Goal: Find specific page/section: Find specific page/section

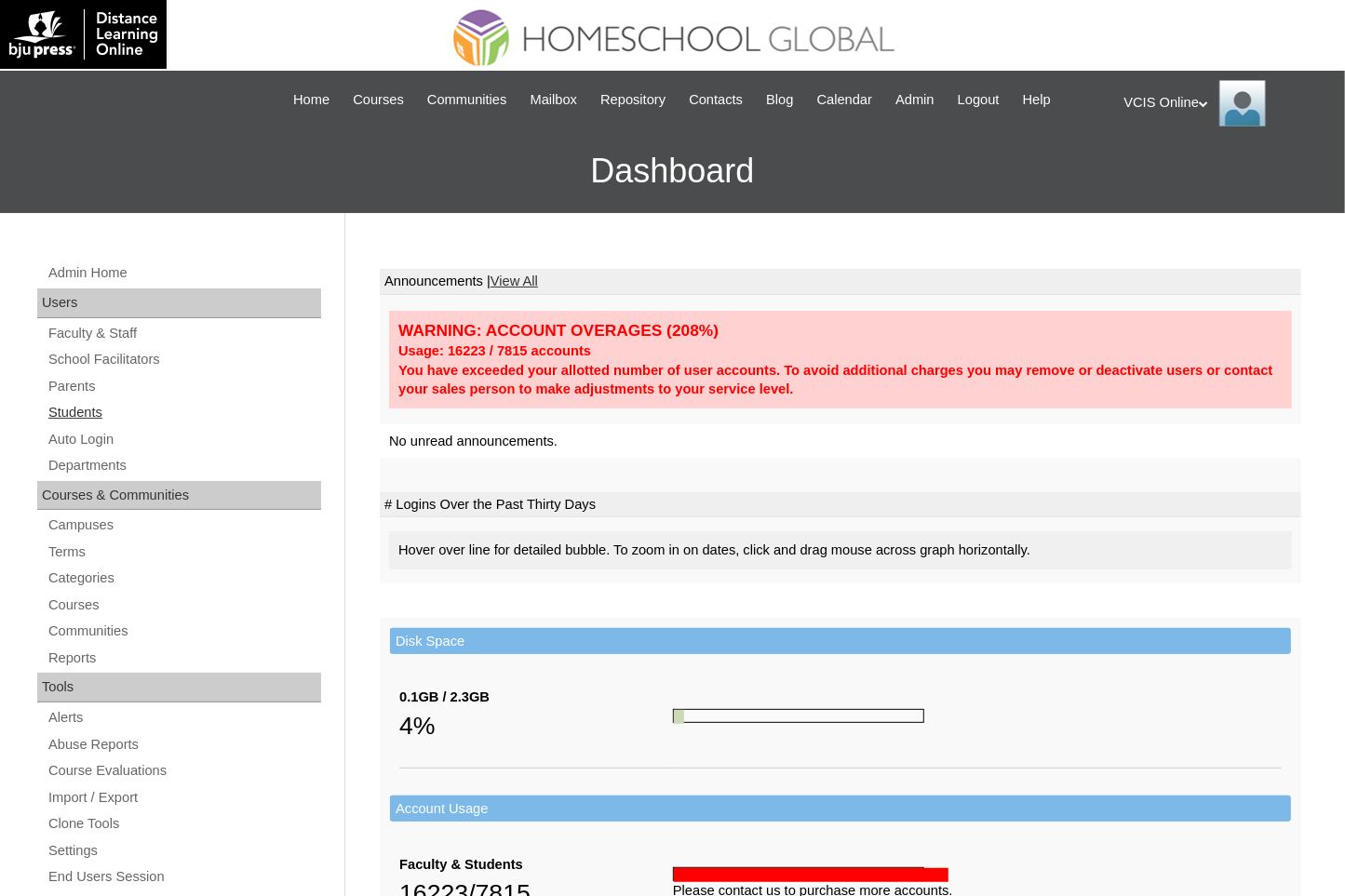
click at [96, 403] on link "Students" at bounding box center [184, 413] width 275 height 23
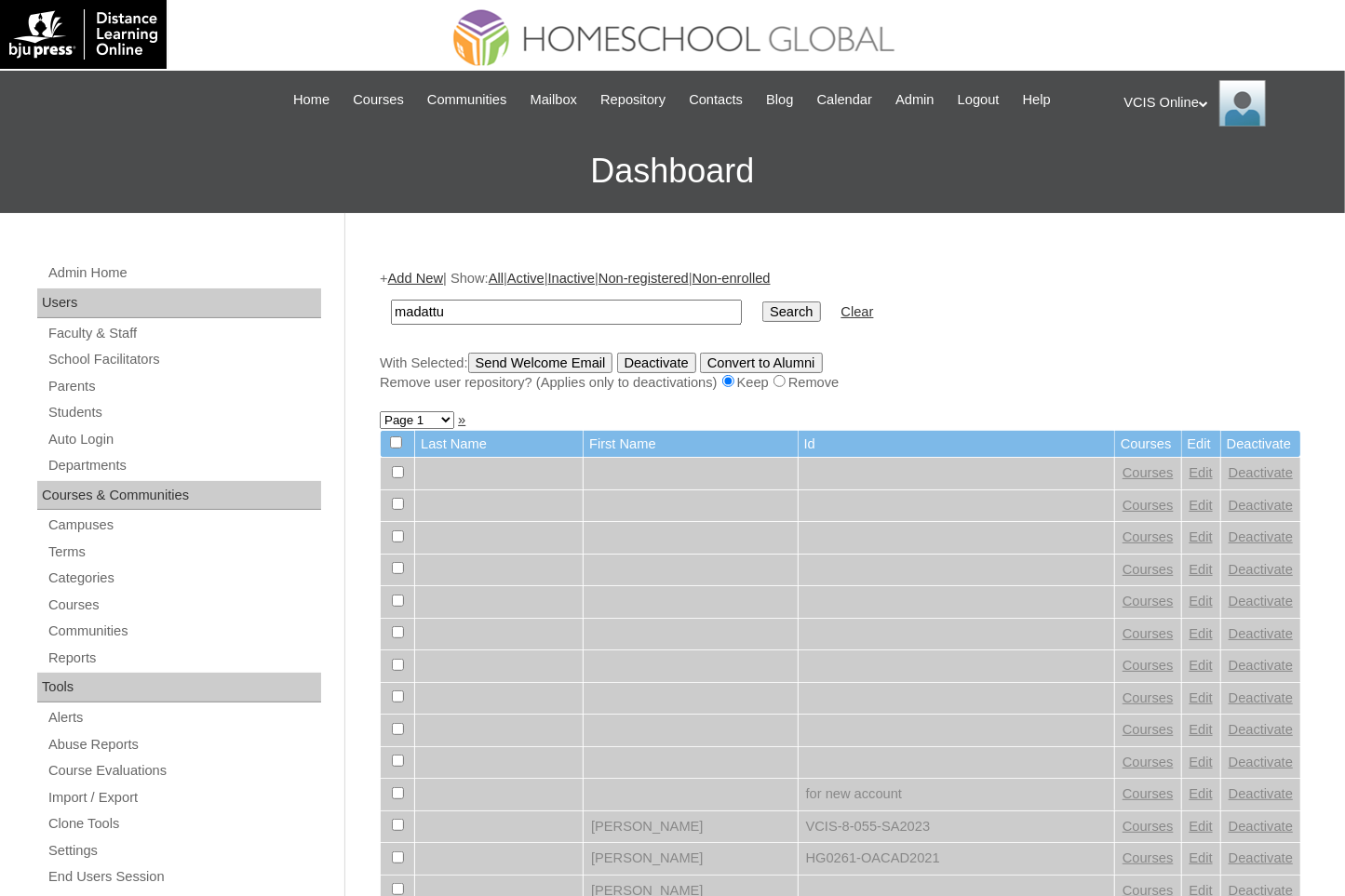
type input "madattu"
click at [763, 301] on input "Search" at bounding box center [791, 311] width 58 height 20
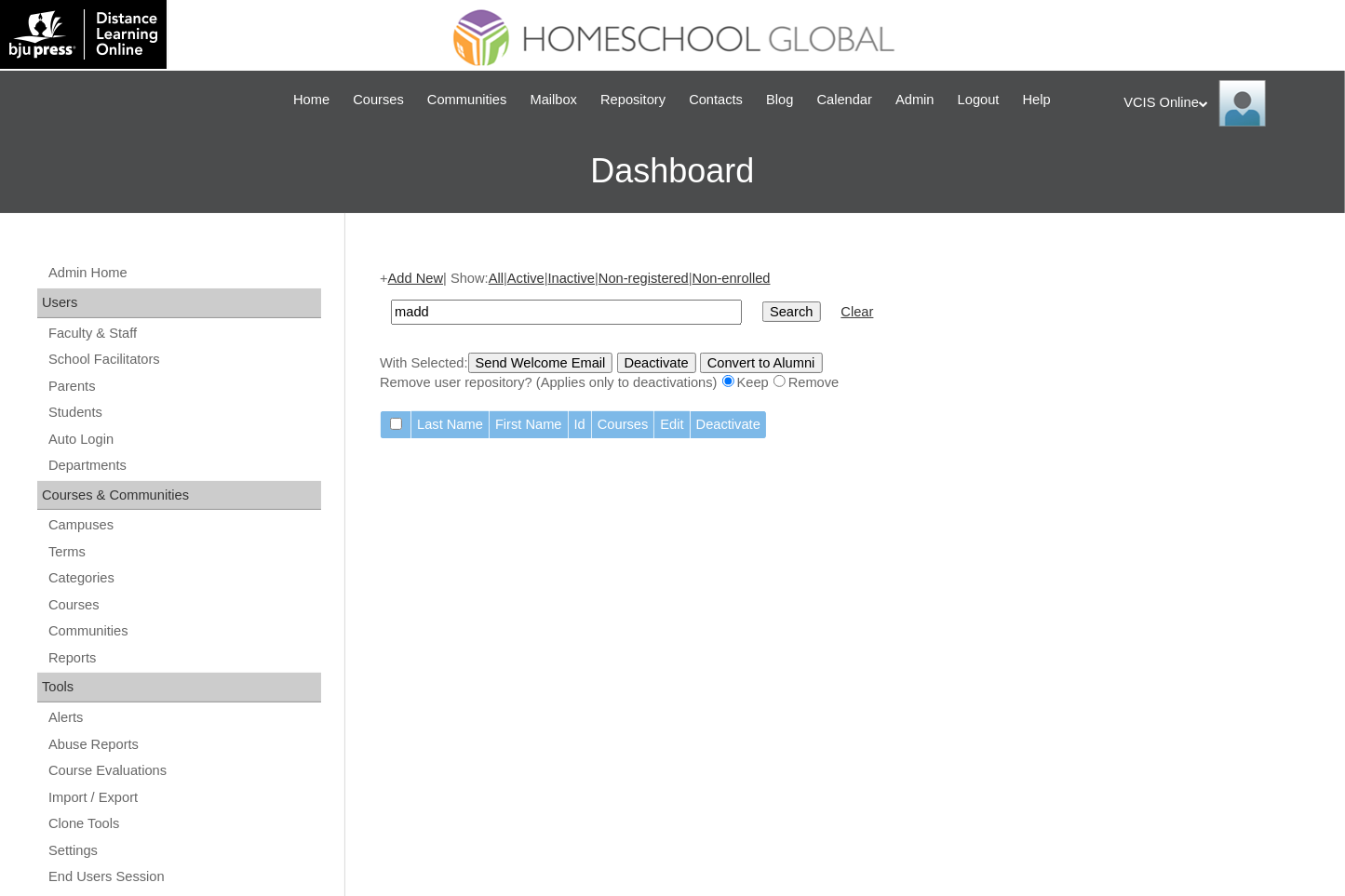
type input "maddatu"
click at [779, 327] on td "Search" at bounding box center [791, 313] width 76 height 44
click at [774, 317] on input "Search" at bounding box center [791, 311] width 58 height 20
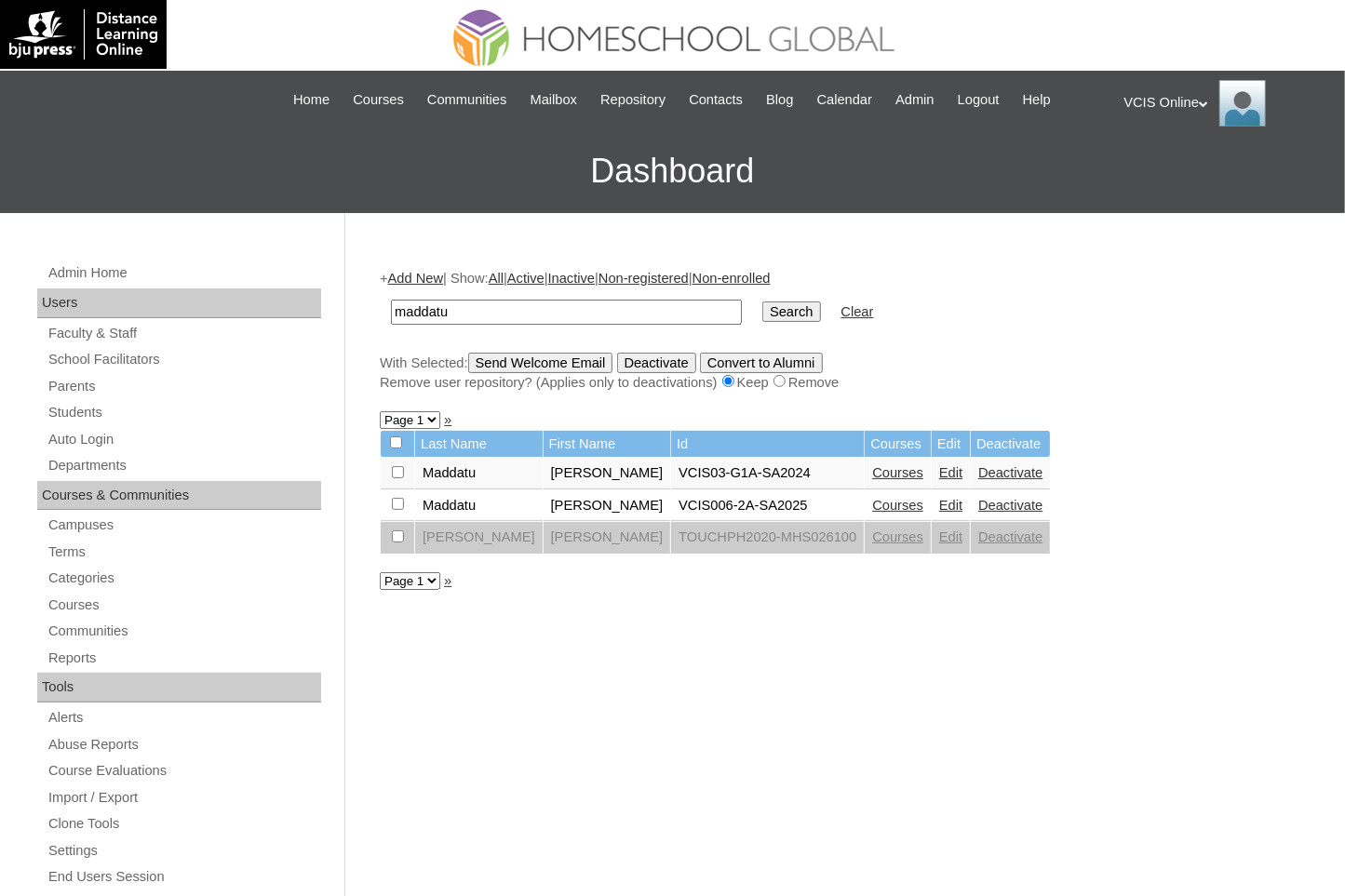
click at [911, 507] on link "Courses" at bounding box center [898, 505] width 51 height 15
